Goal: Task Accomplishment & Management: Use online tool/utility

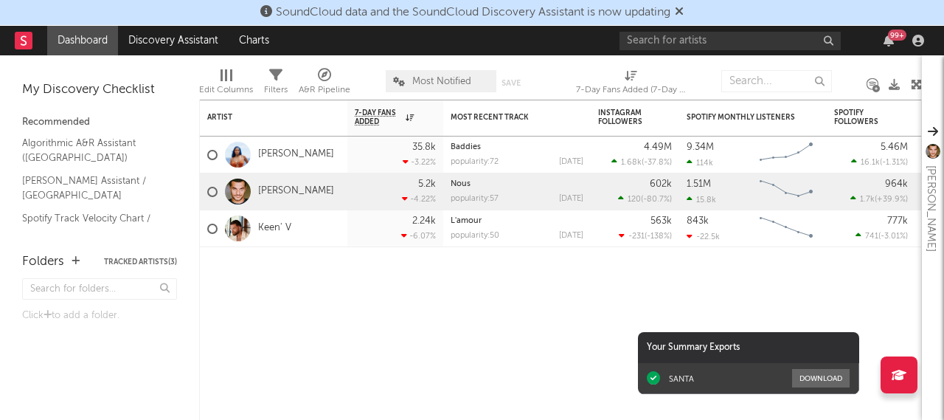
click at [684, 9] on icon at bounding box center [679, 11] width 9 height 12
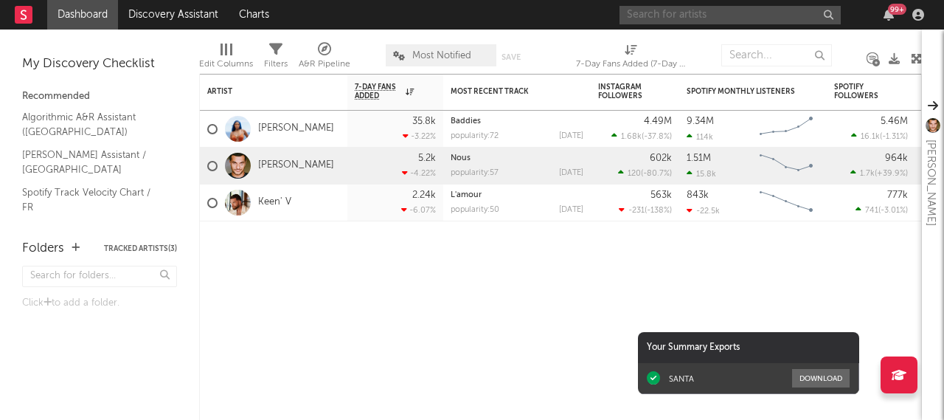
click at [678, 20] on input "text" at bounding box center [730, 15] width 221 height 18
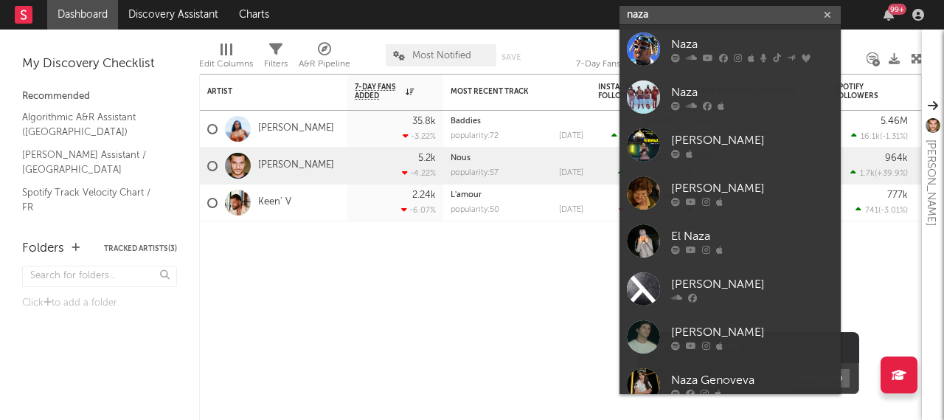
type input "naza"
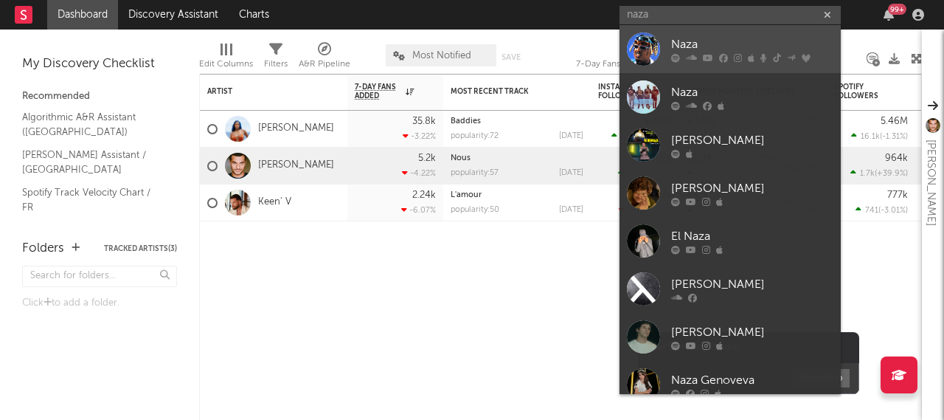
click at [696, 39] on div "Naza" at bounding box center [752, 44] width 162 height 18
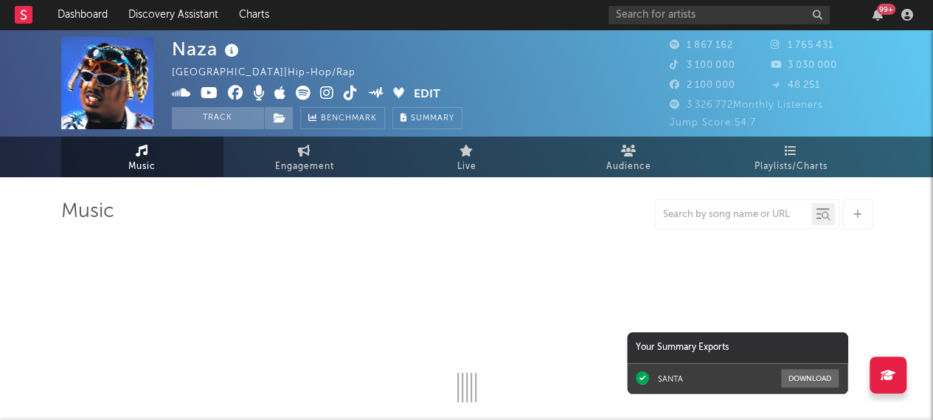
select select "6m"
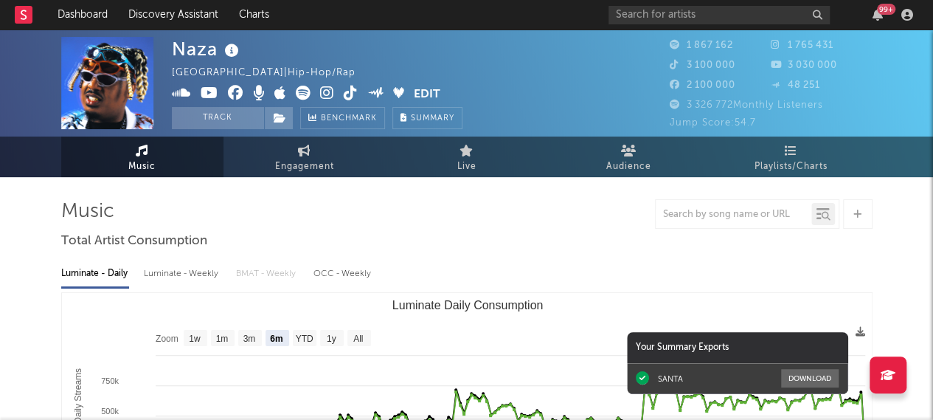
click at [151, 163] on span "Music" at bounding box center [141, 167] width 27 height 18
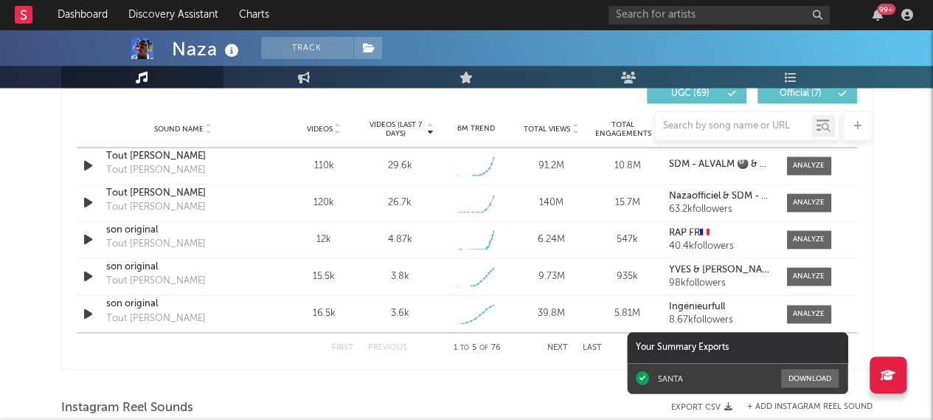
scroll to position [1033, 0]
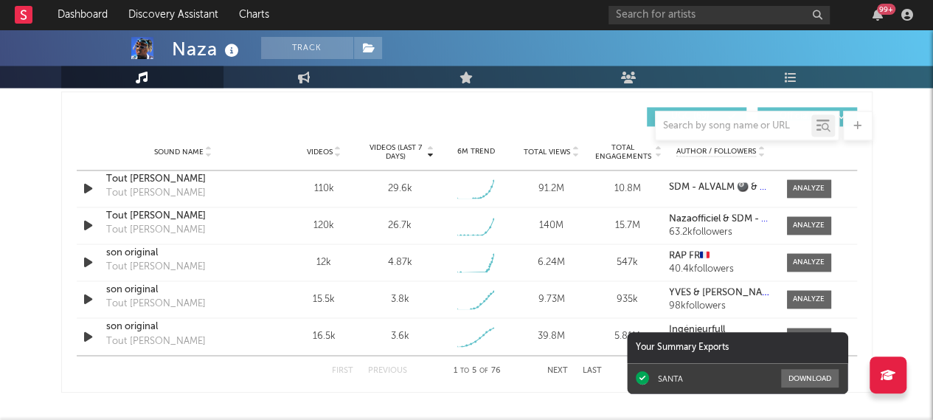
click at [821, 122] on div at bounding box center [826, 127] width 10 height 11
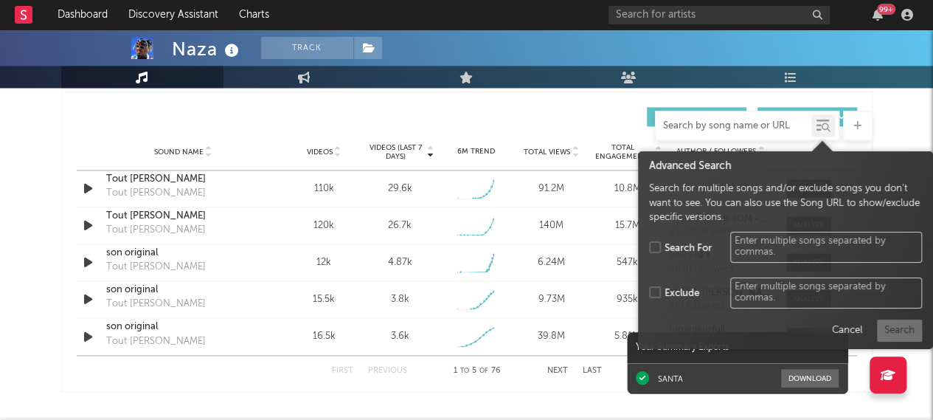
click at [732, 126] on input "text" at bounding box center [734, 126] width 156 height 12
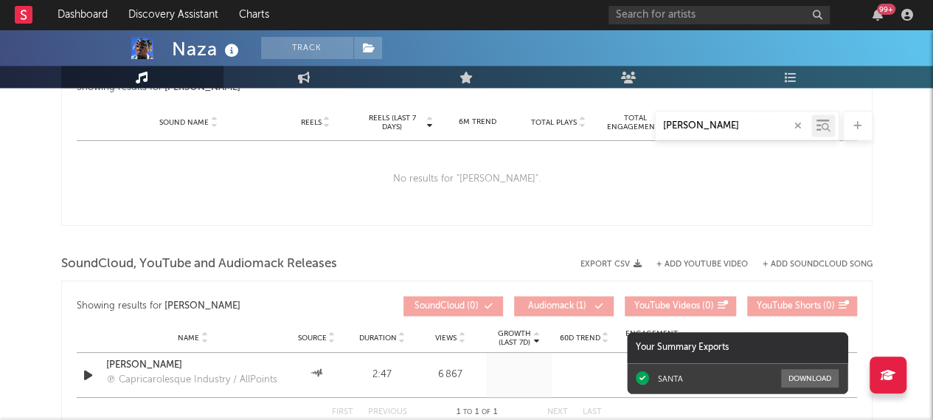
scroll to position [797, 0]
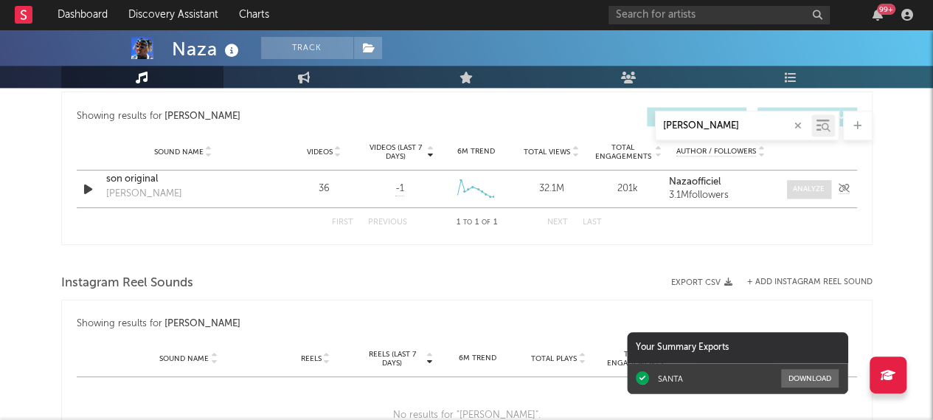
type input "[PERSON_NAME]"
click at [811, 188] on div at bounding box center [809, 189] width 32 height 11
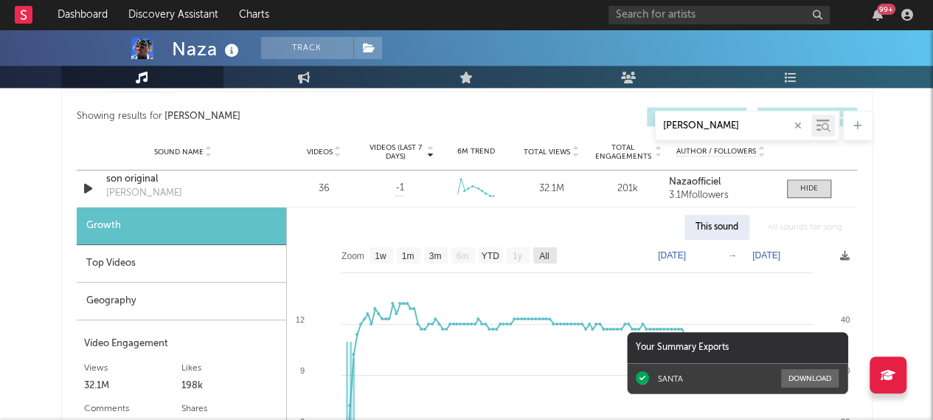
click at [542, 256] on text "All" at bounding box center [544, 256] width 10 height 10
select select "All"
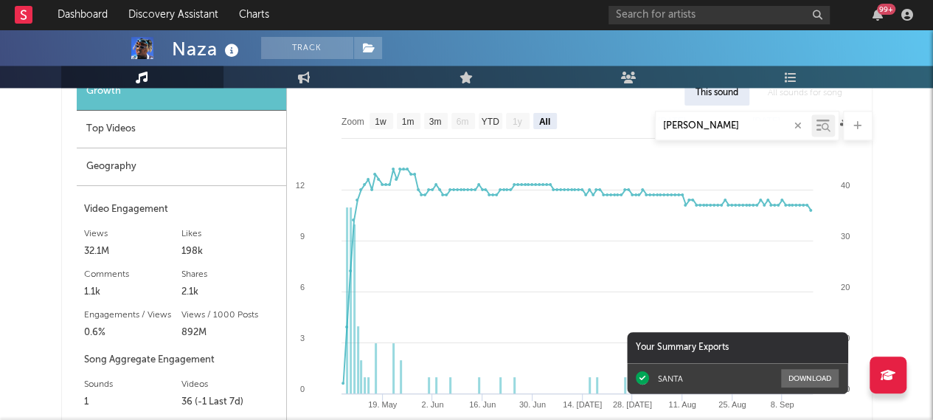
scroll to position [944, 0]
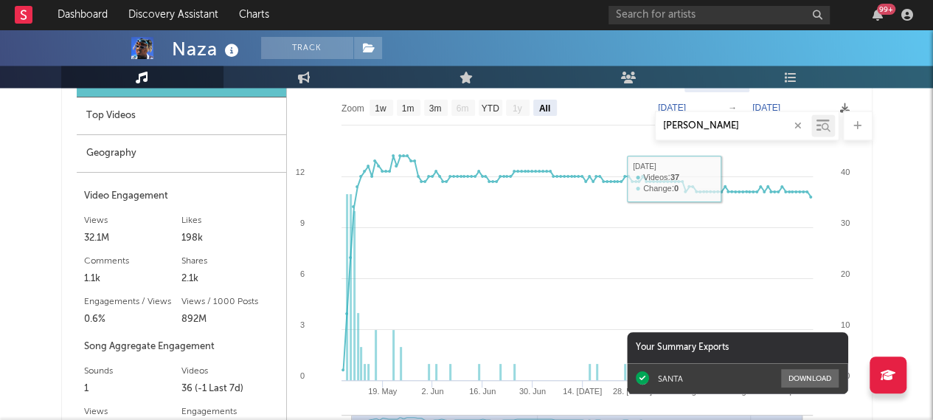
click at [686, 103] on text "[DATE]" at bounding box center [672, 108] width 28 height 10
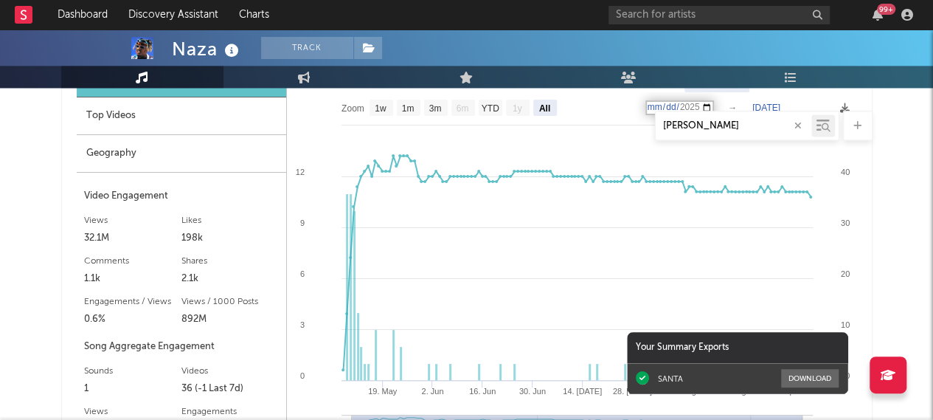
click at [709, 100] on input "[DATE]" at bounding box center [679, 107] width 69 height 15
click at [882, 182] on div "Naza Track [GEOGRAPHIC_DATA] | Hip-Hop/Rap Edit Track Benchmark Summary 1 867 1…" at bounding box center [466, 62] width 933 height 1955
click at [686, 104] on text "[DATE]" at bounding box center [672, 108] width 28 height 10
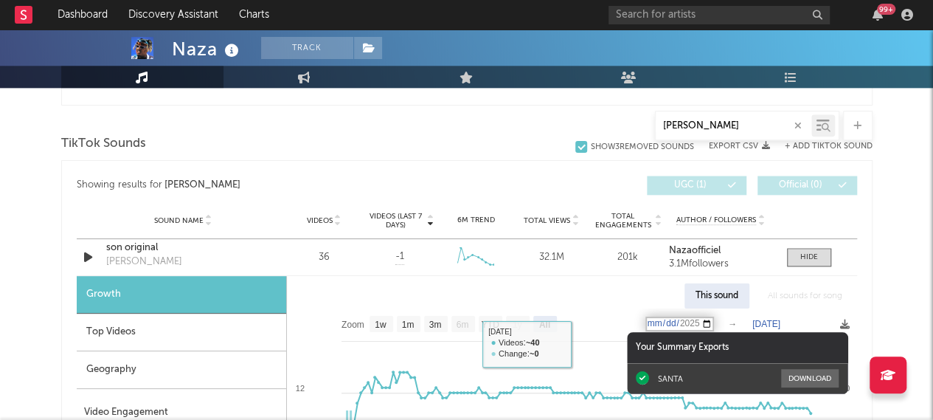
scroll to position [723, 0]
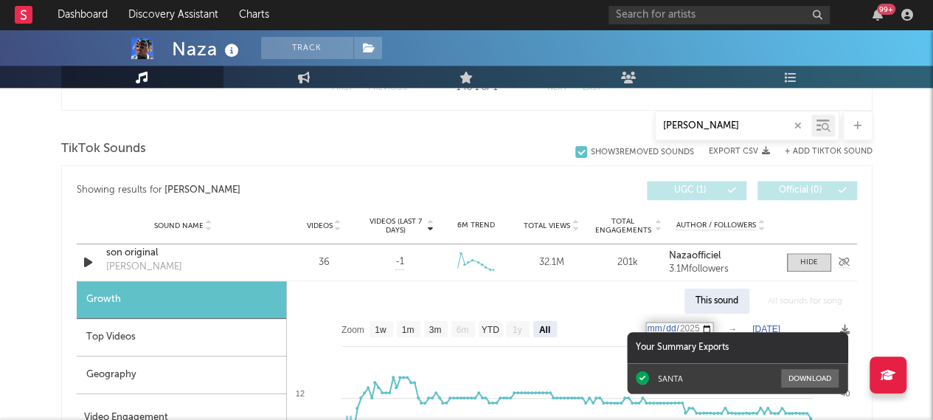
click at [86, 261] on icon "button" at bounding box center [87, 262] width 15 height 18
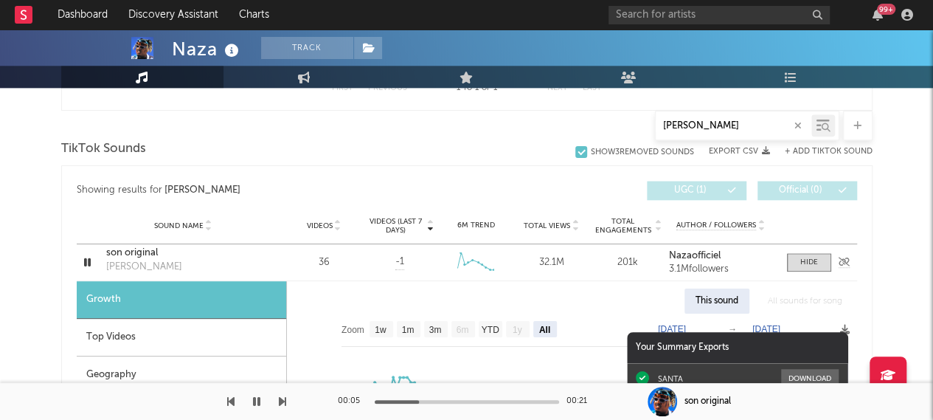
click at [86, 260] on icon "button" at bounding box center [87, 262] width 14 height 18
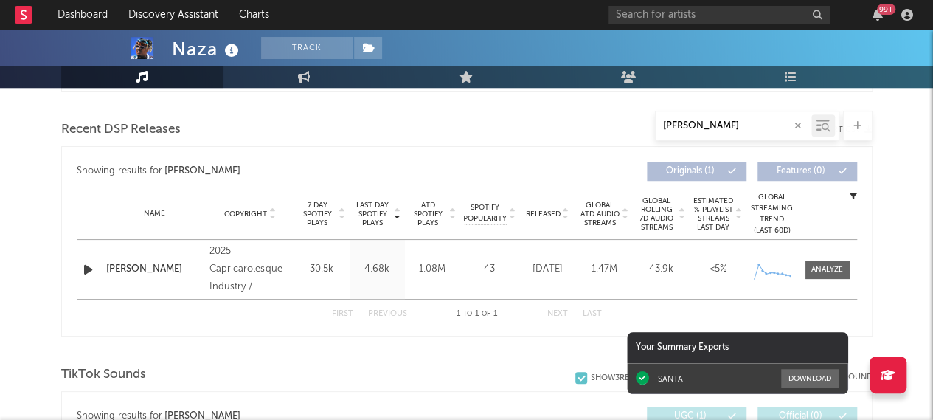
scroll to position [428, 0]
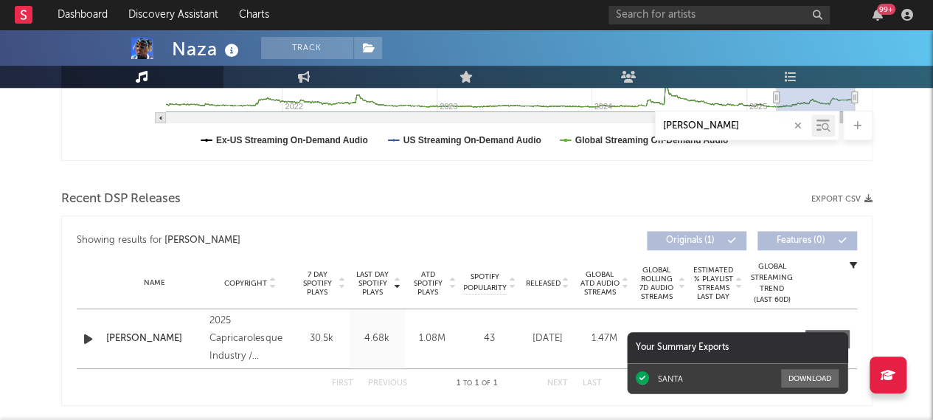
click at [128, 336] on div "[PERSON_NAME]" at bounding box center [154, 338] width 97 height 15
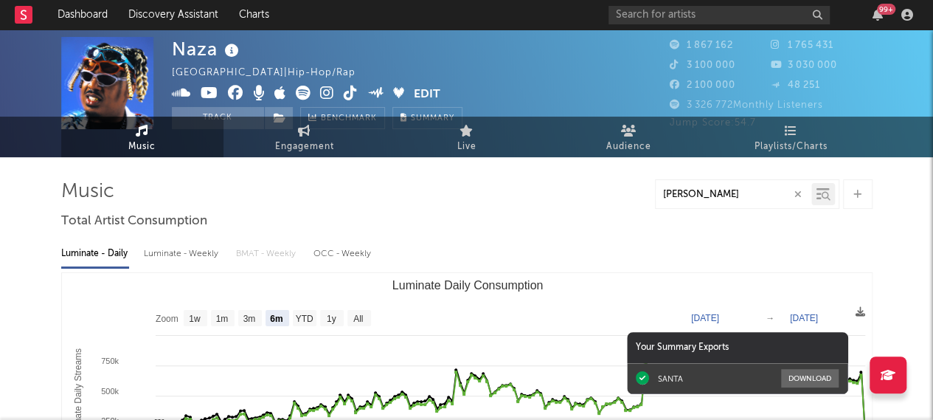
scroll to position [0, 0]
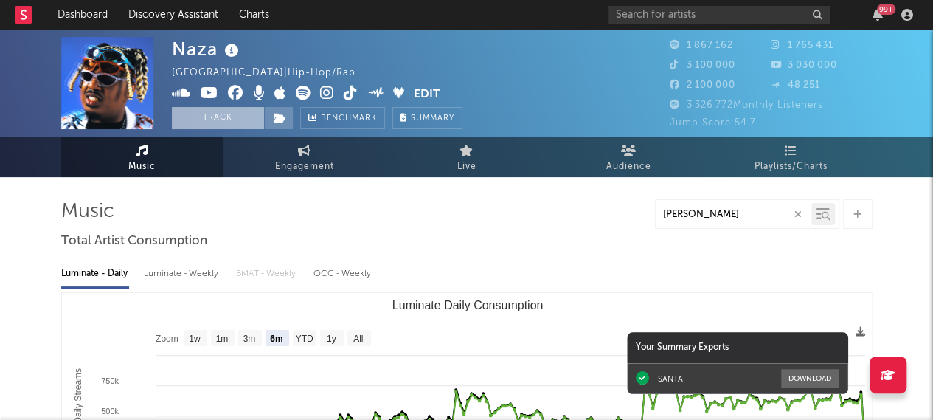
click at [228, 115] on button "Track" at bounding box center [218, 118] width 92 height 22
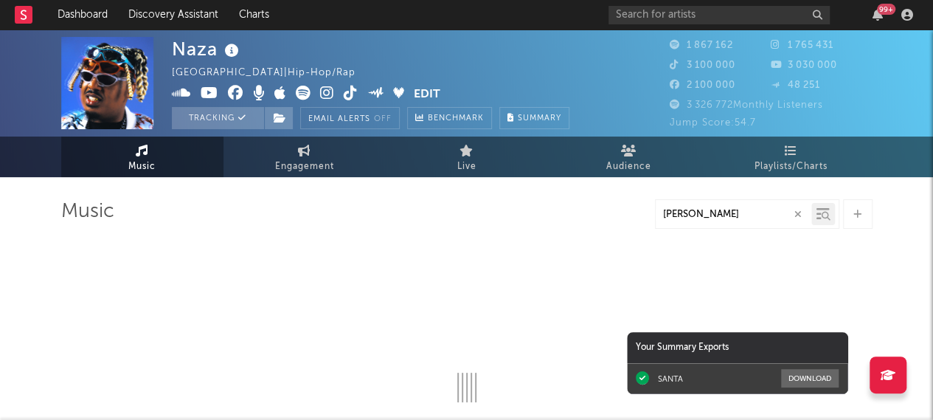
select select "6m"
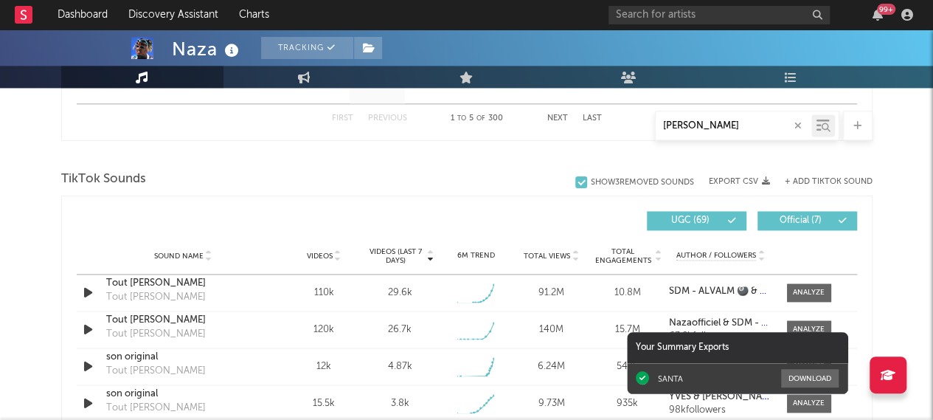
scroll to position [885, 0]
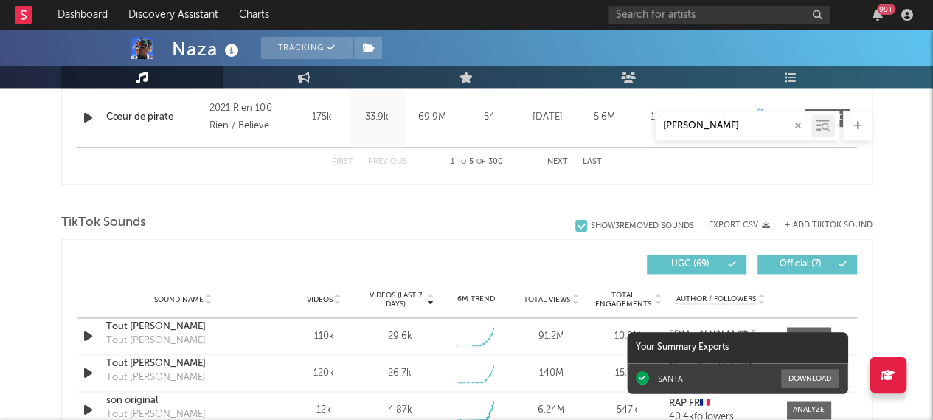
click at [730, 265] on icon at bounding box center [732, 264] width 9 height 9
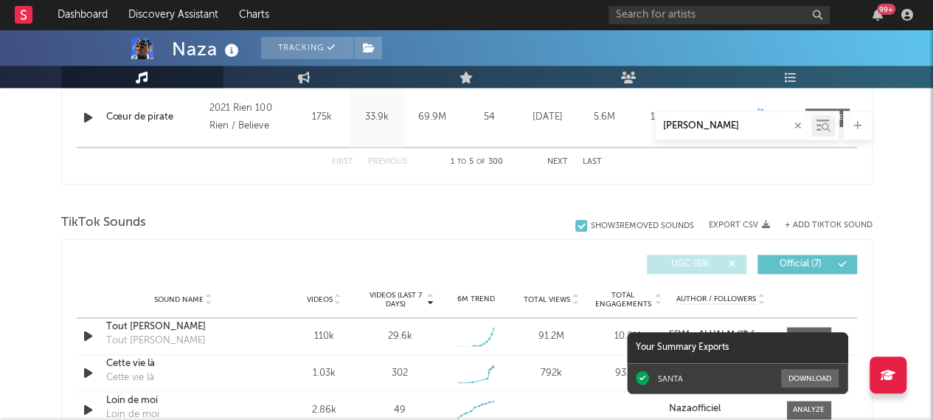
click at [858, 263] on div "Videos (last 7 days) Sound Name Videos Videos (last 7 days) Total Views Total E…" at bounding box center [466, 389] width 811 height 301
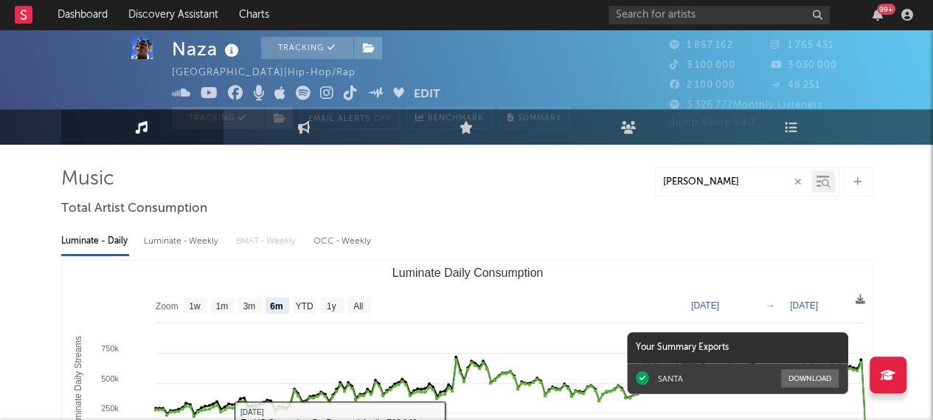
scroll to position [0, 0]
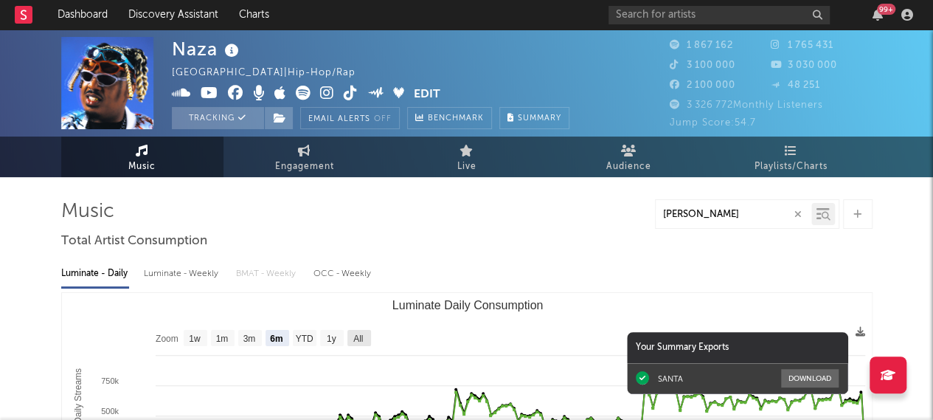
click at [353, 339] on text "All" at bounding box center [358, 338] width 10 height 10
select select "All"
type input "[DATE]"
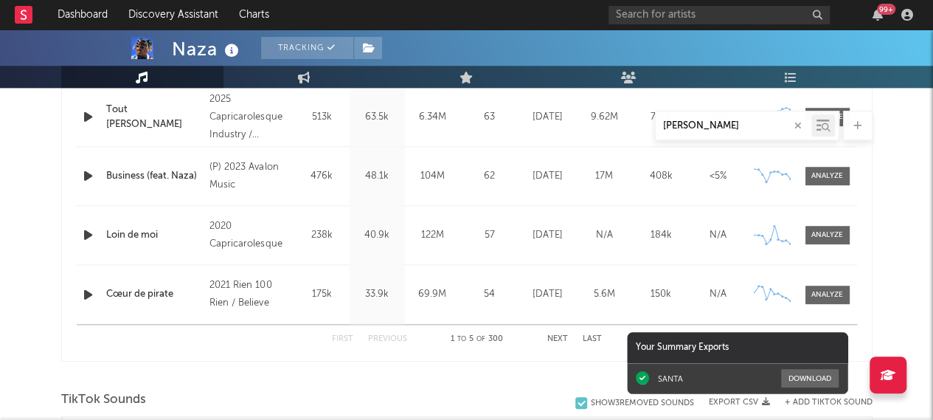
scroll to position [885, 0]
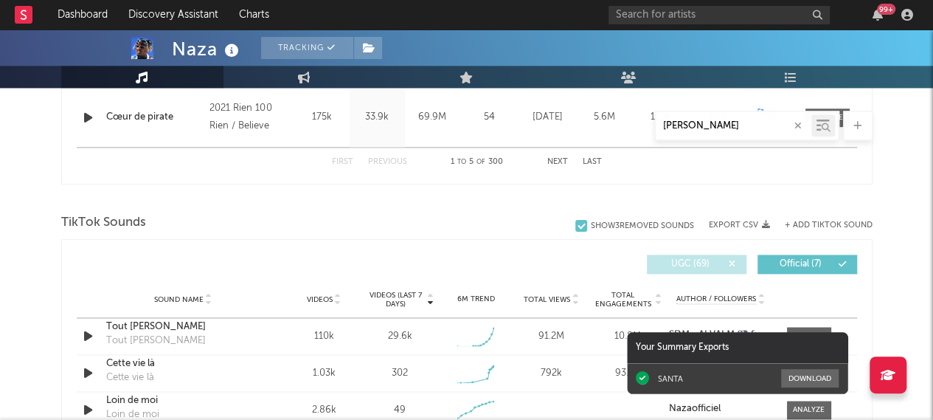
click at [823, 221] on button "+ Add TikTok Sound" at bounding box center [829, 225] width 88 height 8
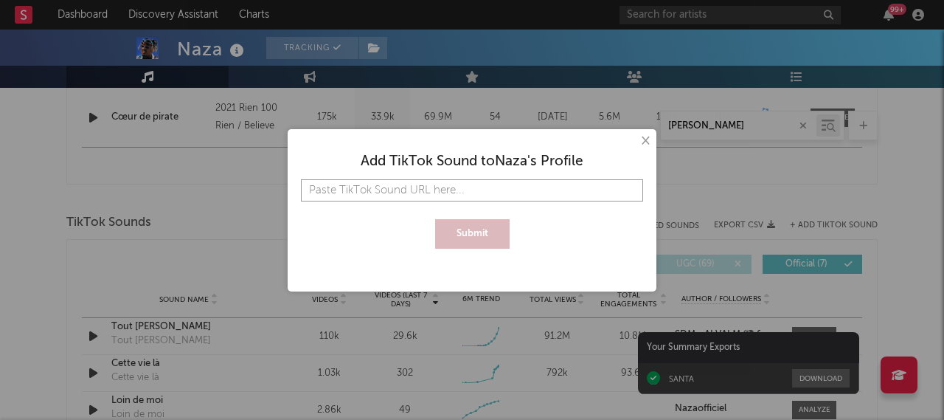
click at [494, 182] on input "text" at bounding box center [472, 190] width 342 height 22
paste input "[URL][DOMAIN_NAME][PERSON_NAME]"
type input "[URL][DOMAIN_NAME][PERSON_NAME]"
click at [468, 232] on button "Submit" at bounding box center [472, 234] width 75 height 30
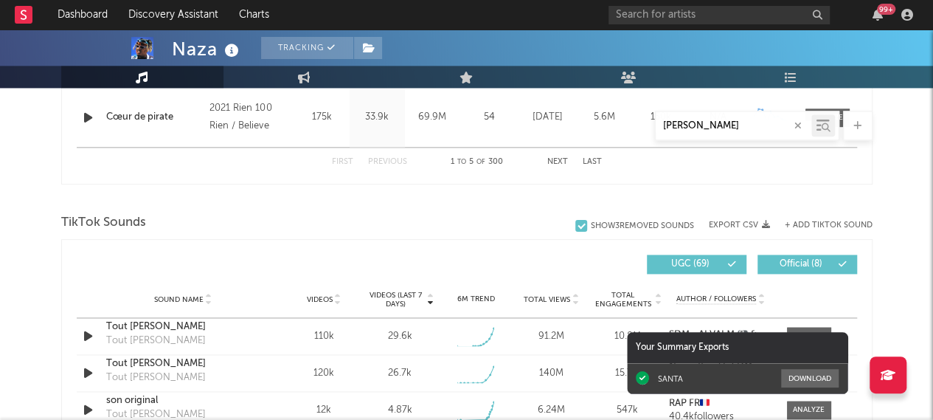
click at [704, 260] on span "UGC ( 69 )" at bounding box center [691, 264] width 68 height 9
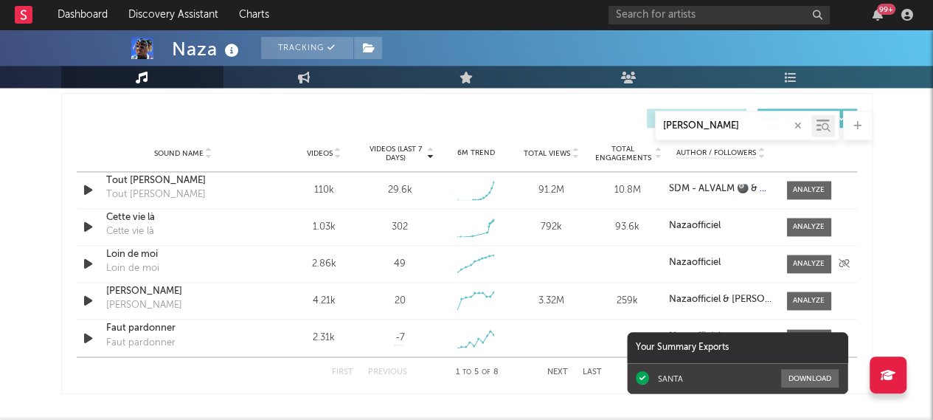
scroll to position [1033, 0]
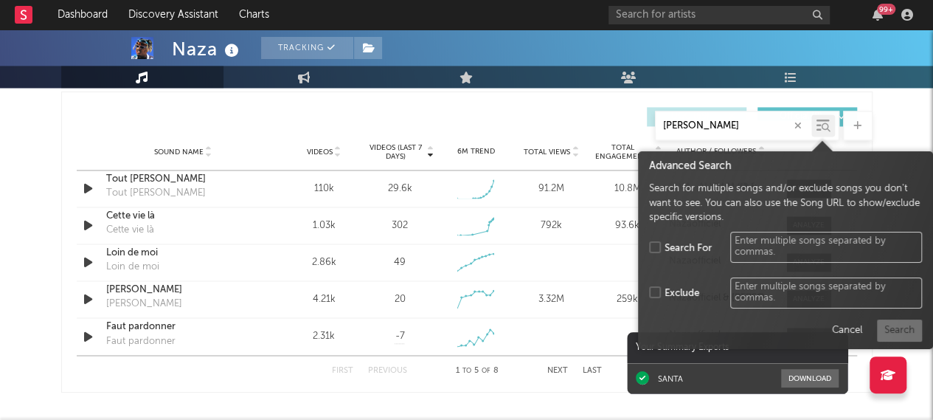
click at [821, 127] on div at bounding box center [826, 127] width 10 height 11
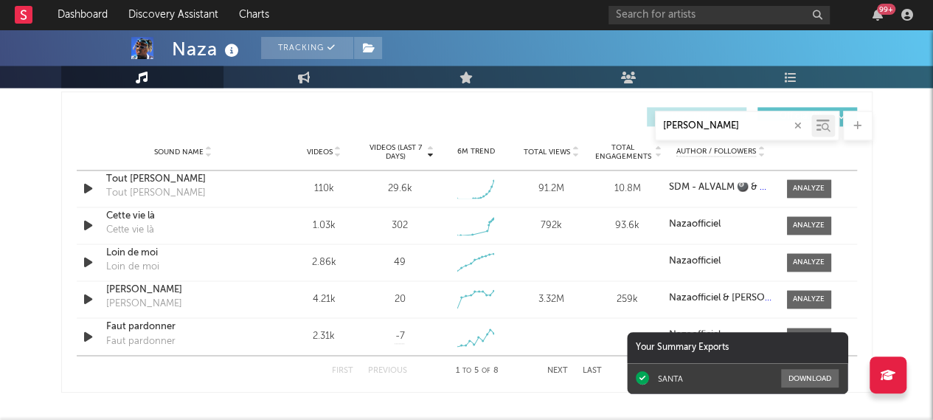
click at [519, 117] on div "[PERSON_NAME]" at bounding box center [466, 126] width 811 height 30
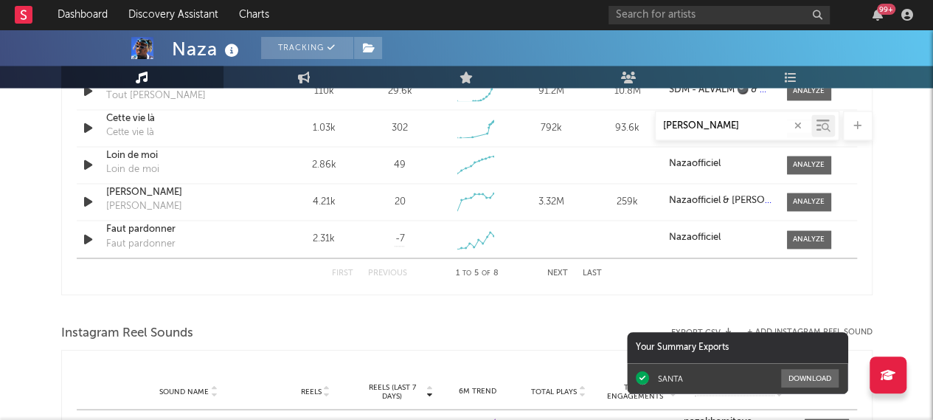
scroll to position [1180, 0]
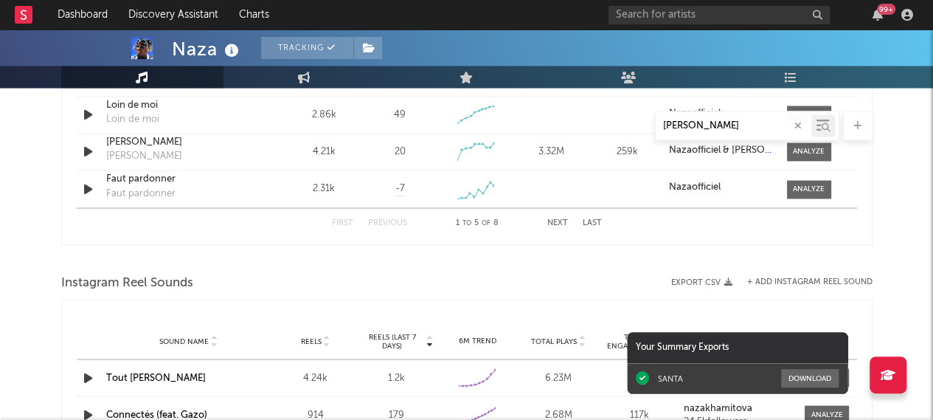
click at [560, 221] on button "Next" at bounding box center [557, 222] width 21 height 8
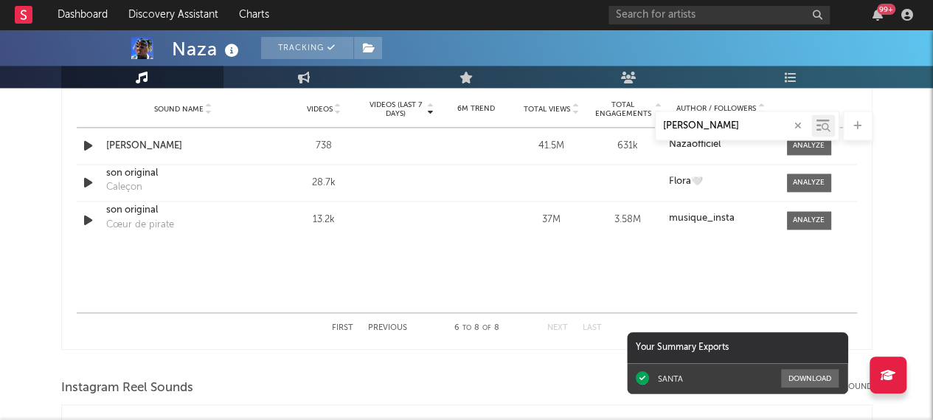
scroll to position [1033, 0]
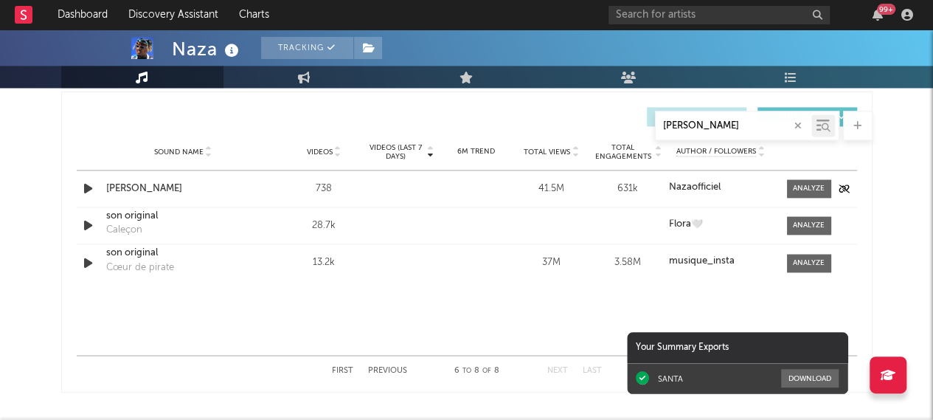
click at [128, 184] on div "[PERSON_NAME]" at bounding box center [183, 188] width 154 height 15
click at [806, 186] on div at bounding box center [809, 188] width 32 height 11
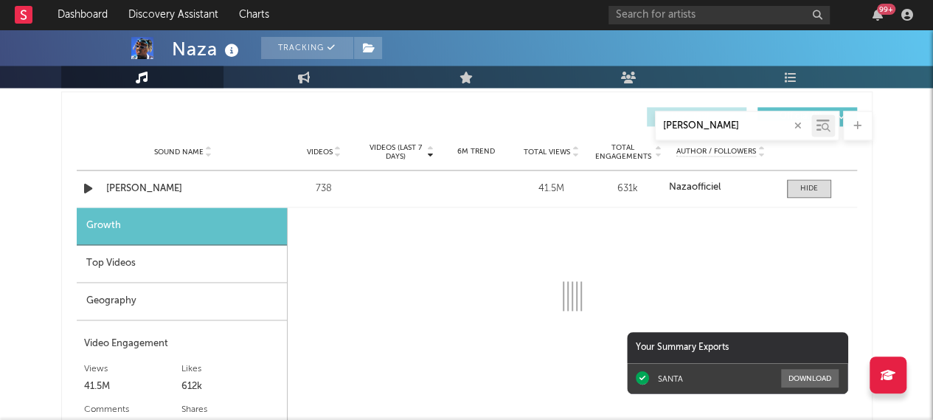
select select "1w"
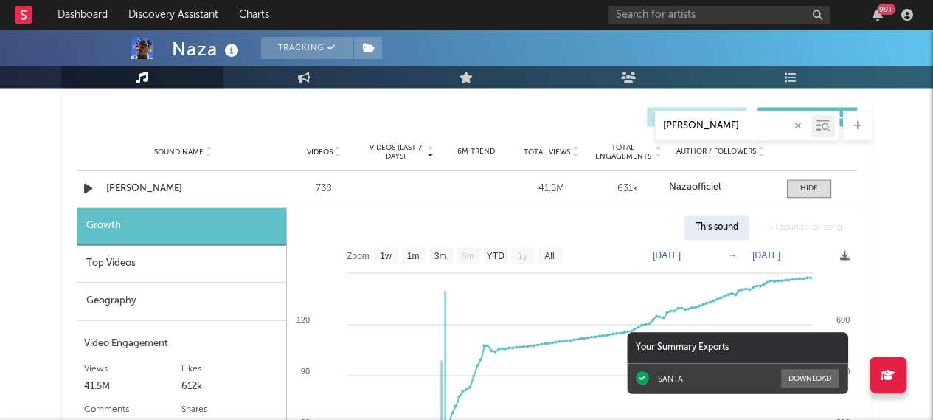
click at [681, 254] on text "[DATE]" at bounding box center [667, 255] width 28 height 10
click at [673, 248] on input "[DATE]" at bounding box center [677, 255] width 69 height 15
click at [649, 254] on input "date" at bounding box center [677, 255] width 69 height 15
click at [712, 252] on input "date" at bounding box center [677, 255] width 69 height 15
type input "[DATE]"
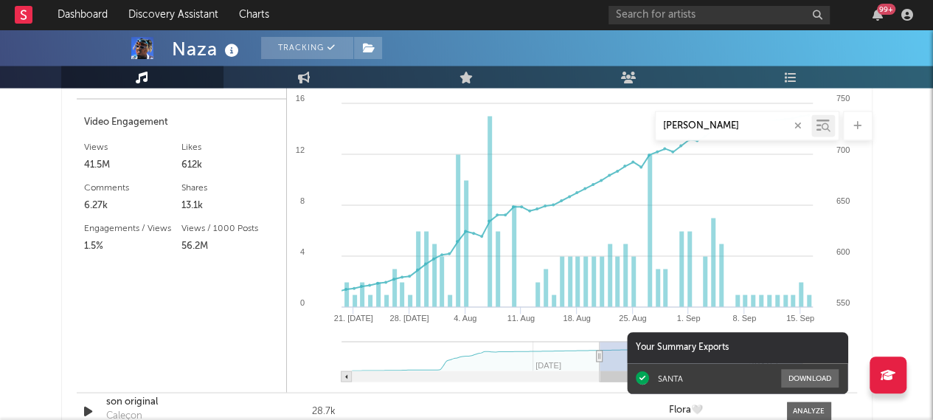
scroll to position [1106, 0]
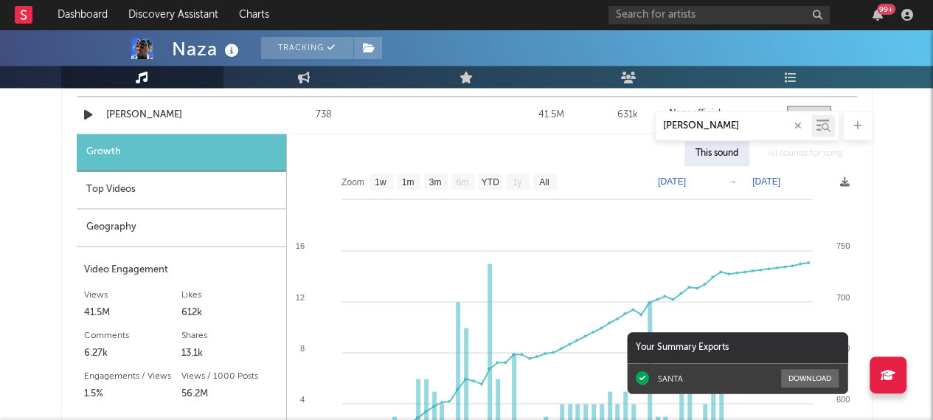
click at [673, 180] on text "[DATE]" at bounding box center [672, 181] width 28 height 10
click at [676, 177] on input "[DATE]" at bounding box center [679, 181] width 69 height 15
click at [714, 180] on input "date" at bounding box center [679, 181] width 69 height 15
type input "[DATE]"
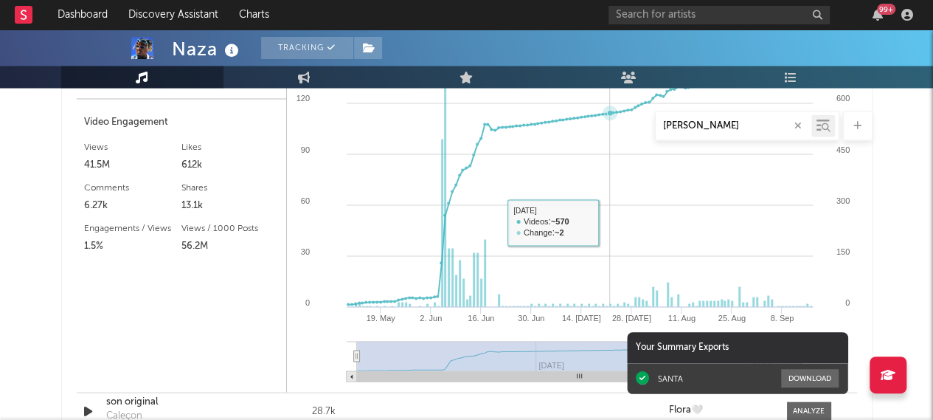
scroll to position [1180, 0]
